Goal: Task Accomplishment & Management: Use online tool/utility

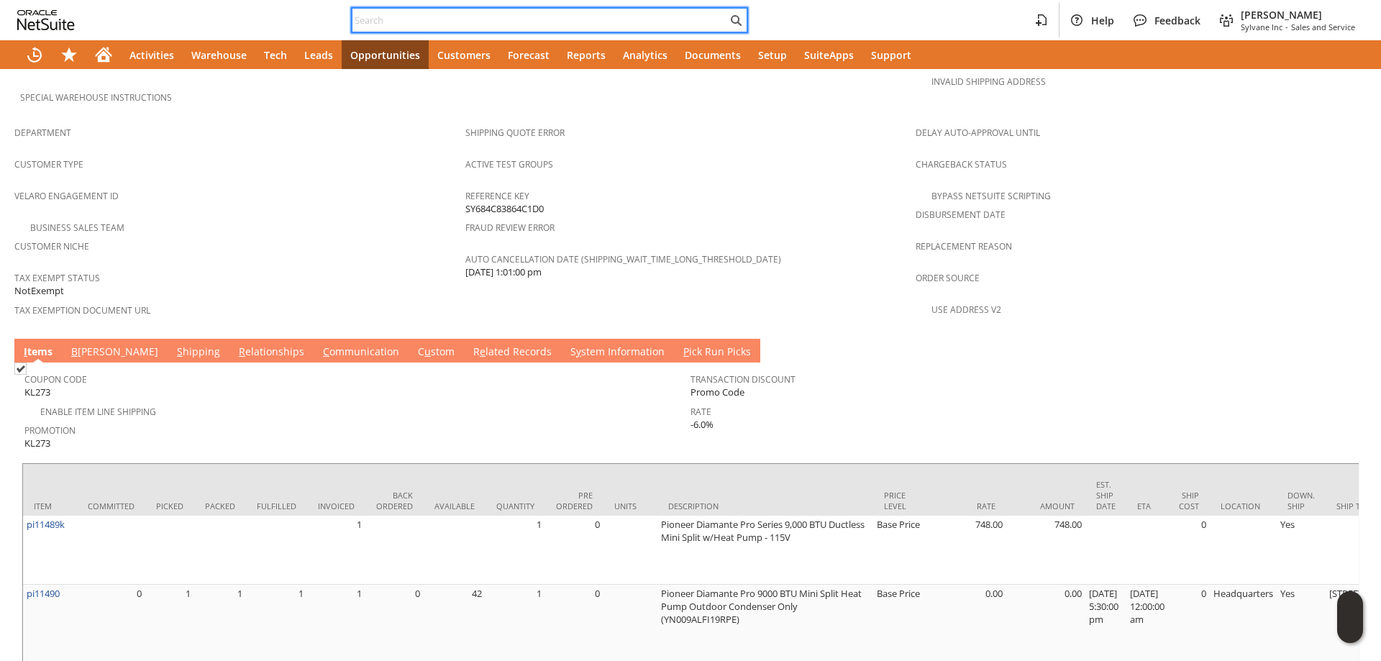
paste input "2083718411"
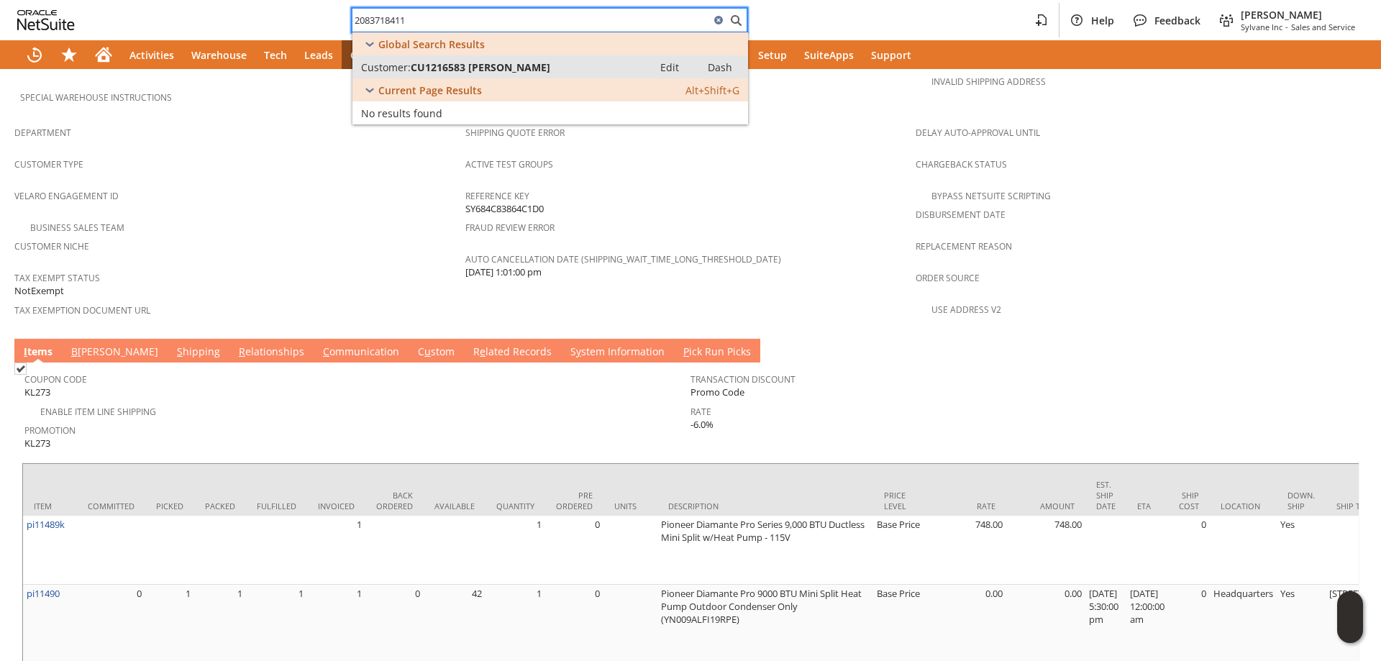
type input "2083718411"
click at [514, 68] on span "CU1216583 [PERSON_NAME]" at bounding box center [481, 67] width 140 height 14
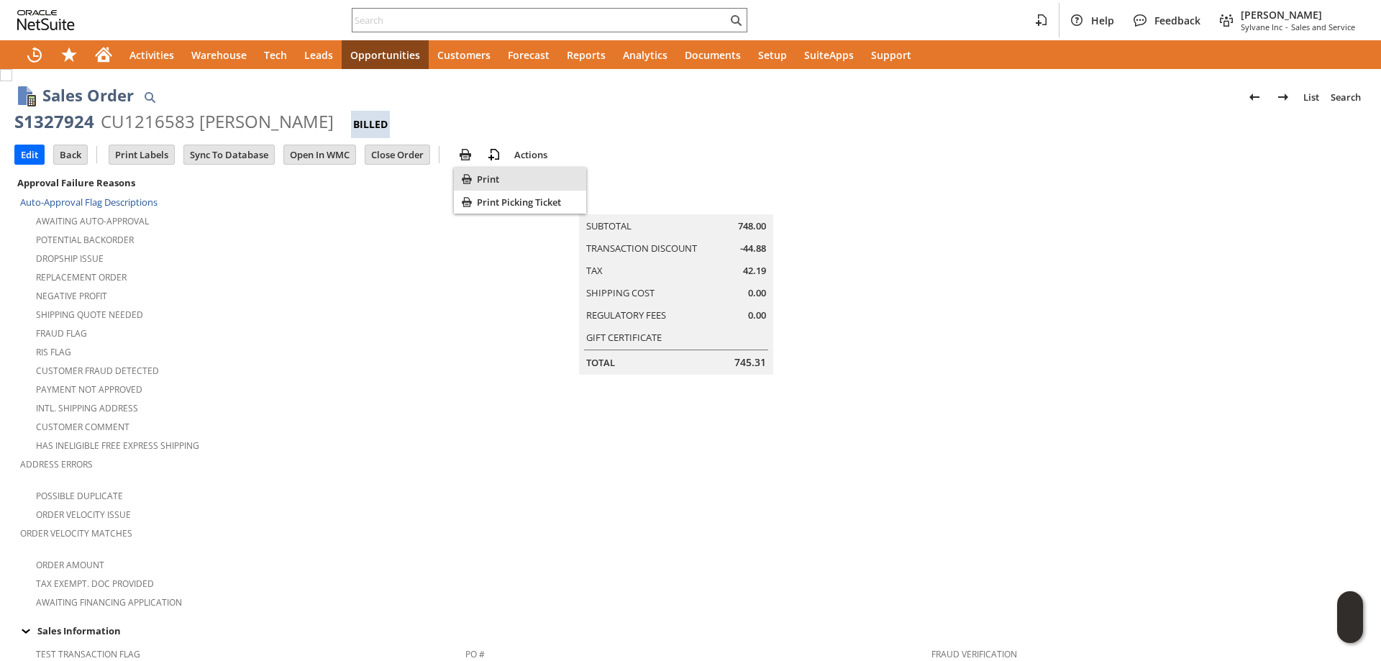
click at [469, 176] on icon "Print" at bounding box center [466, 178] width 9 height 9
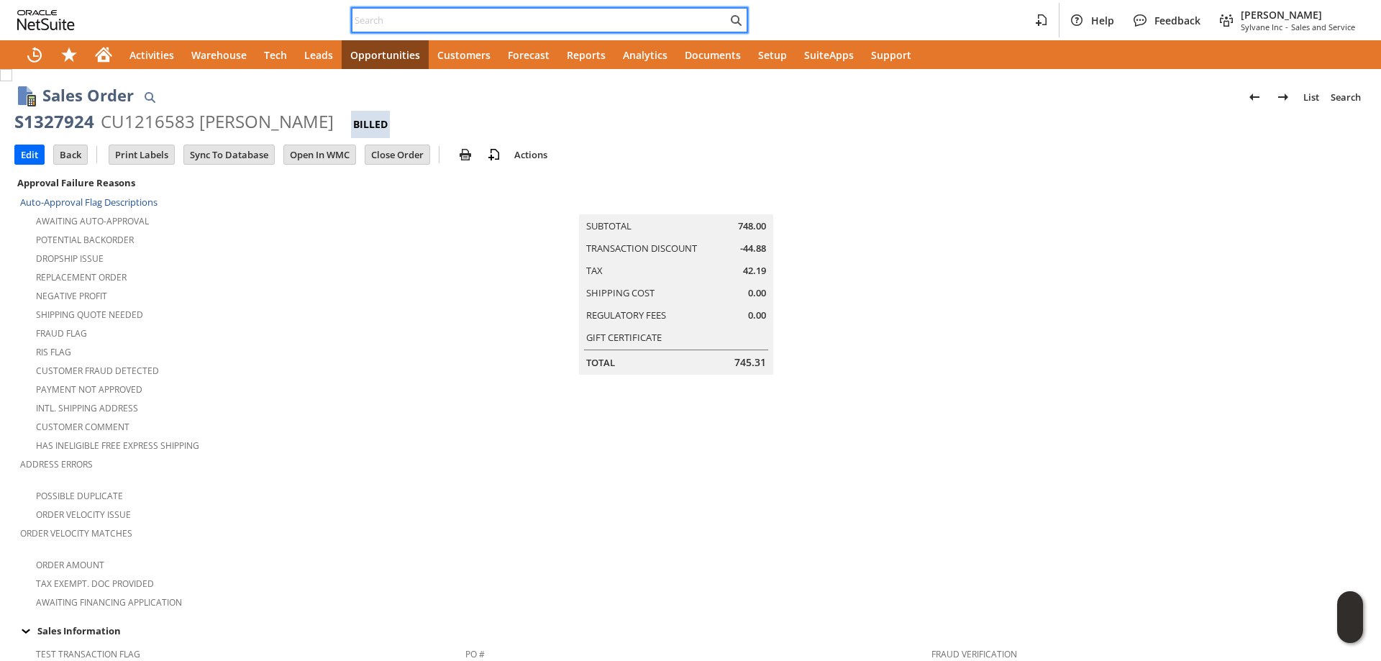
click at [507, 22] on input "text" at bounding box center [539, 20] width 375 height 17
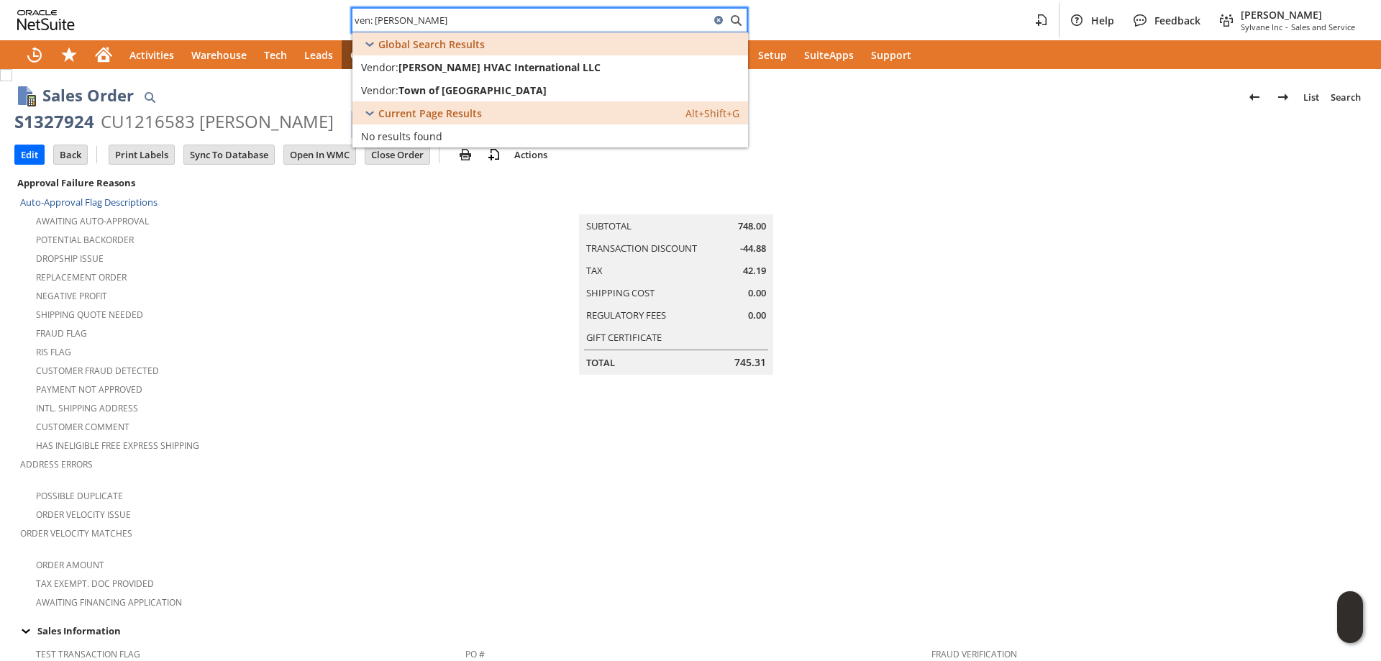
type input "ven: parker"
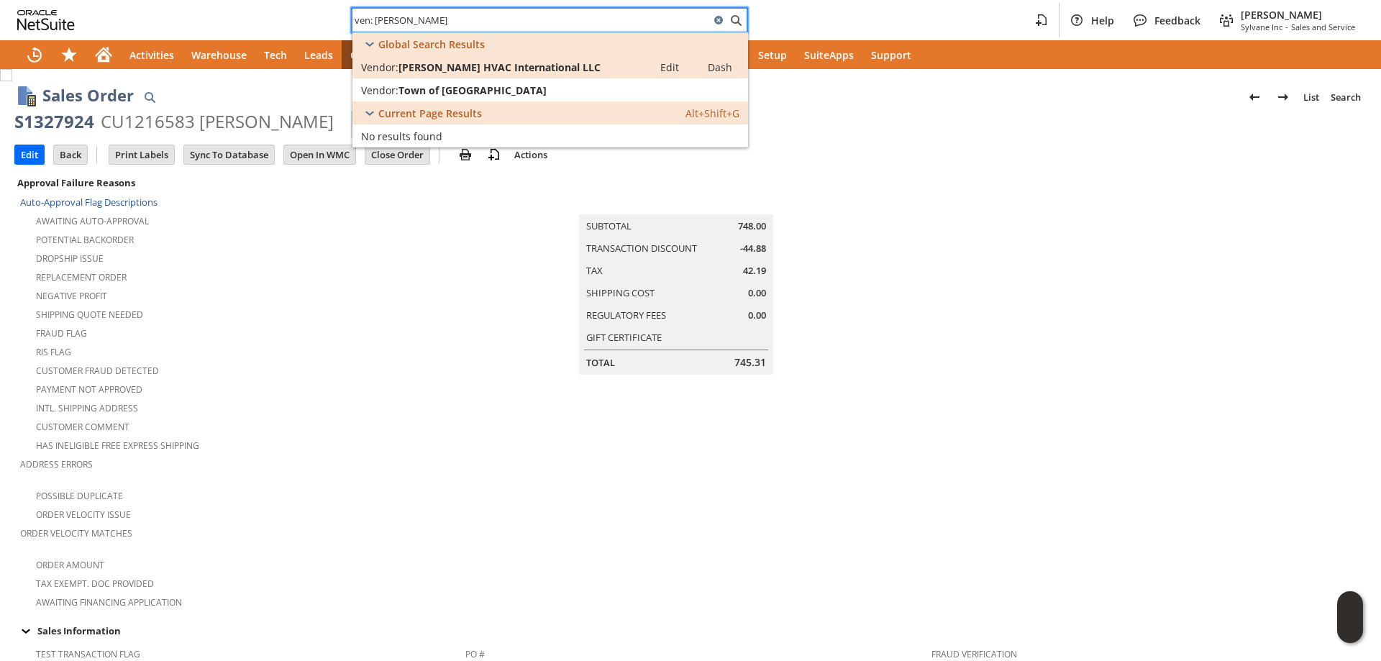
click at [490, 68] on span "[PERSON_NAME] HVAC International LLC" at bounding box center [500, 67] width 202 height 14
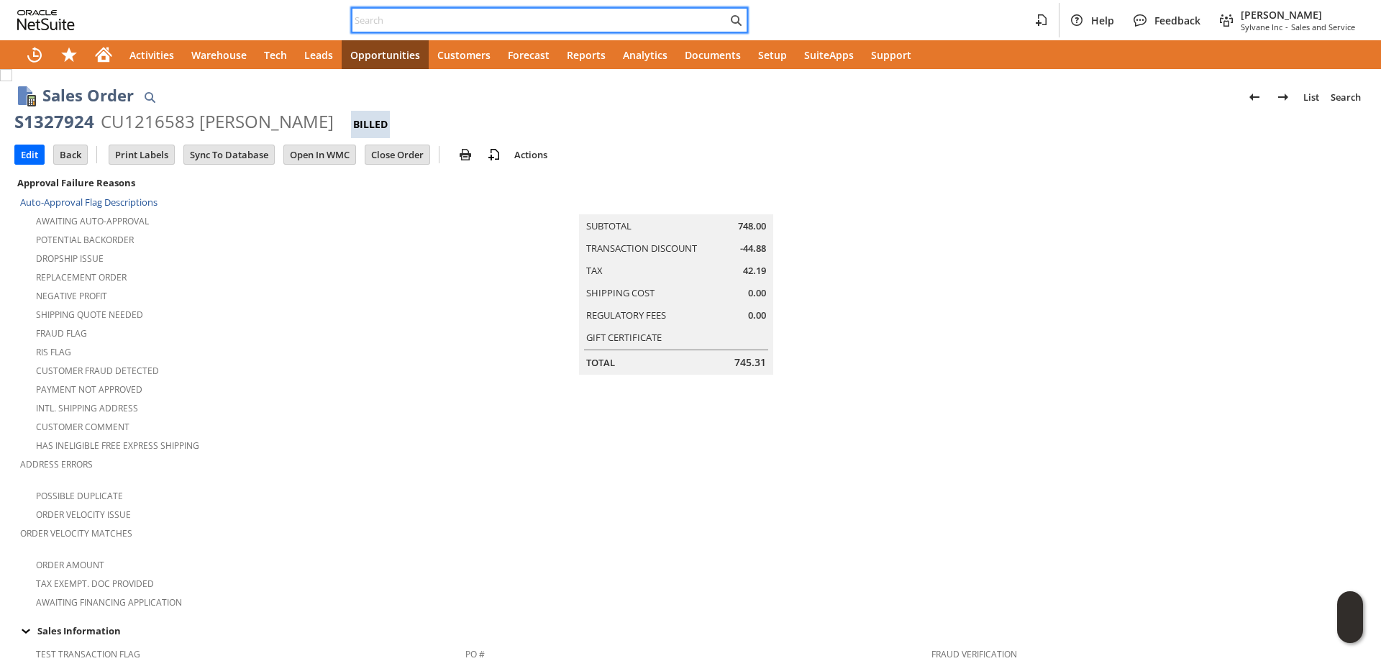
paste input "5415318525"
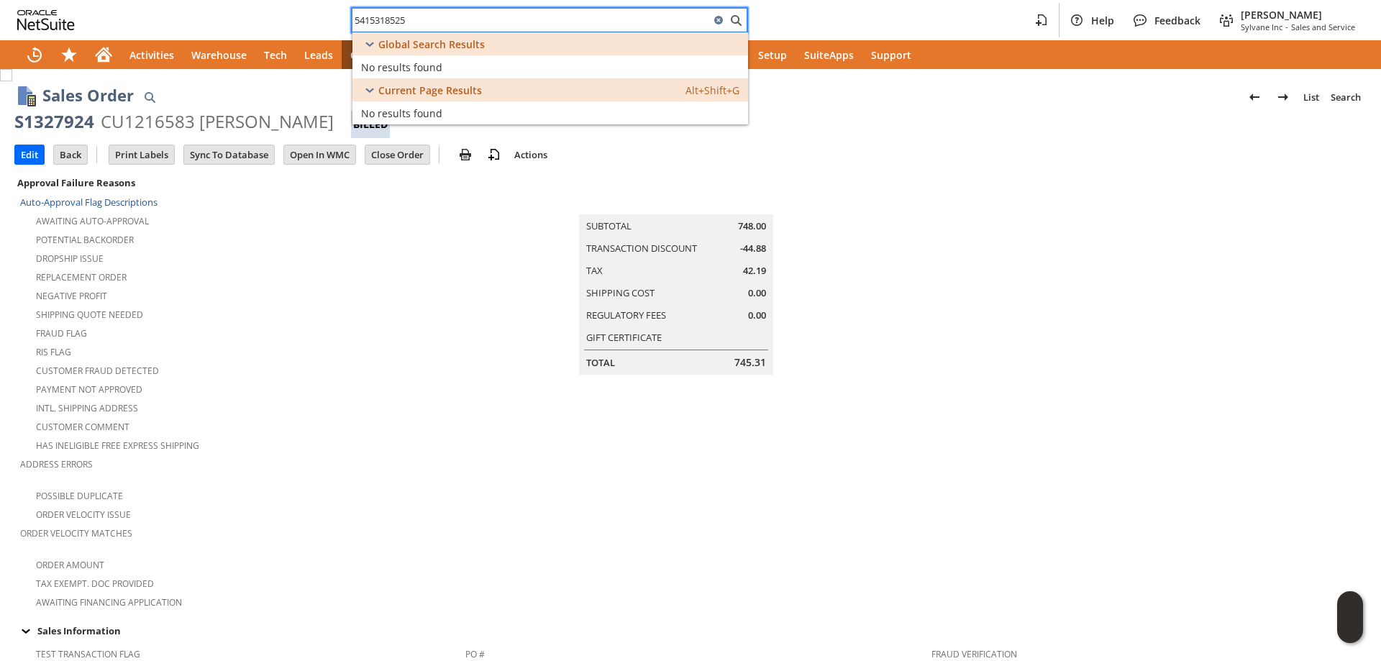
type input "5415318525"
